Goal: Information Seeking & Learning: Check status

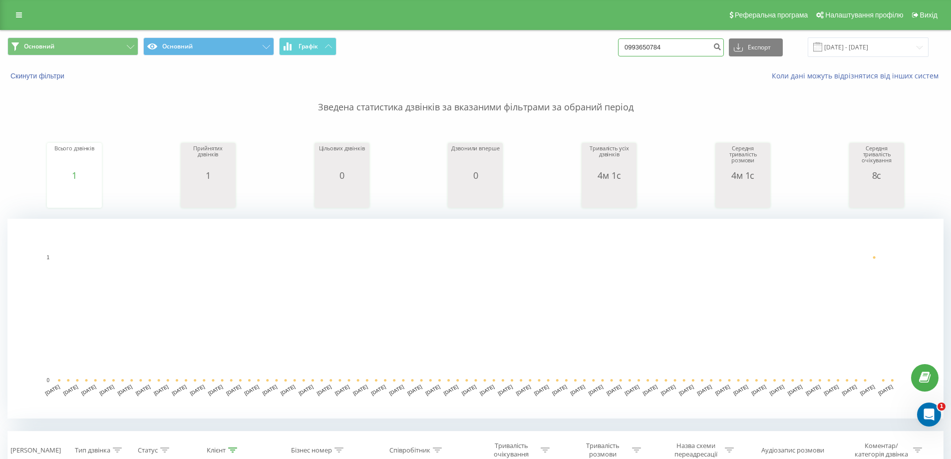
click at [663, 47] on input "0993650784" at bounding box center [671, 47] width 106 height 18
drag, startPoint x: 657, startPoint y: 48, endPoint x: 596, endPoint y: 42, distance: 61.6
click at [596, 44] on div "Основний Основний Графік 0993650784 Експорт .csv .xls .xlsx 07.05.2025 - 07.08.…" at bounding box center [475, 46] width 936 height 19
paste input "380938720627"
type input "380938720627"
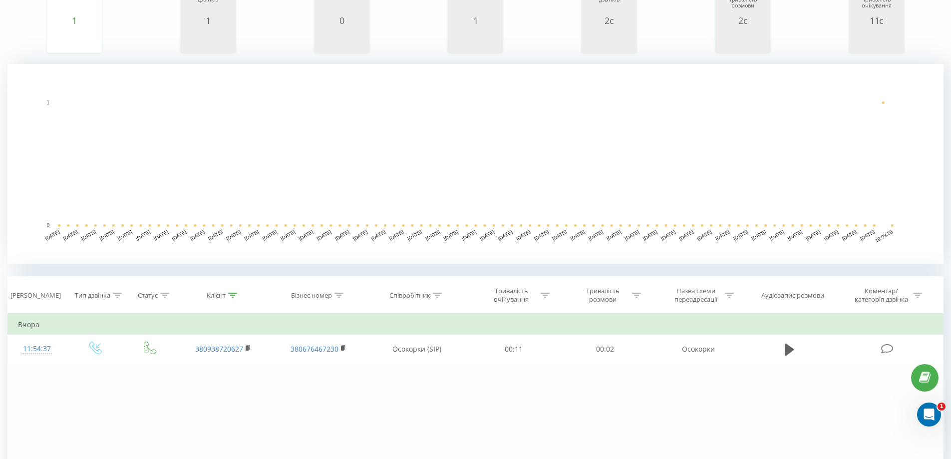
scroll to position [271, 0]
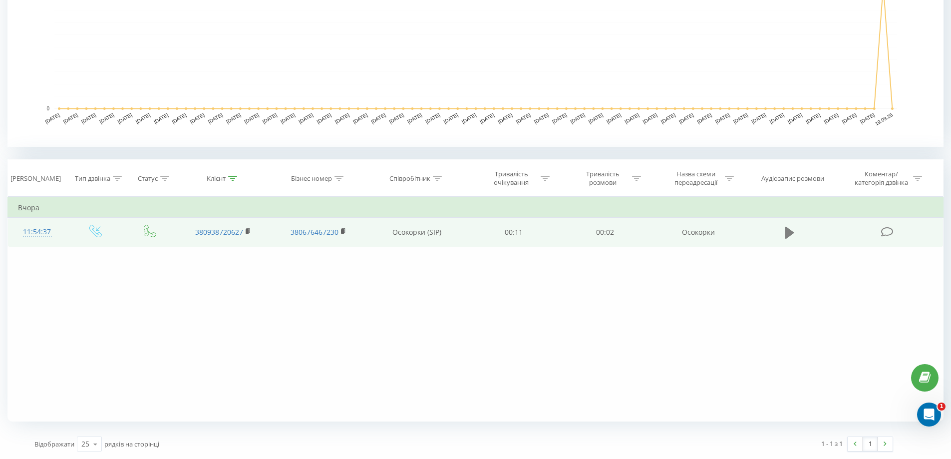
click at [785, 233] on icon at bounding box center [789, 232] width 9 height 12
